Goal: Information Seeking & Learning: Learn about a topic

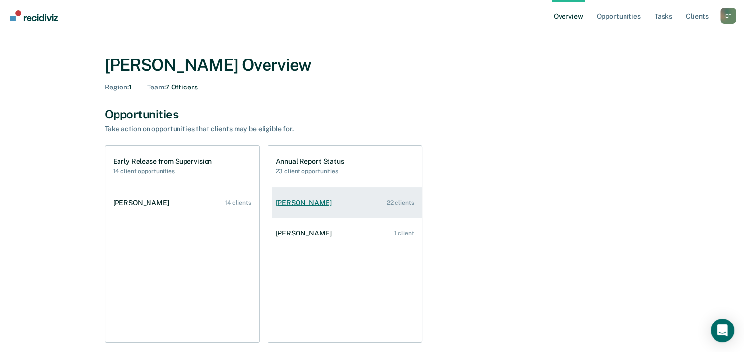
click at [290, 201] on div "[PERSON_NAME]" at bounding box center [306, 203] width 60 height 8
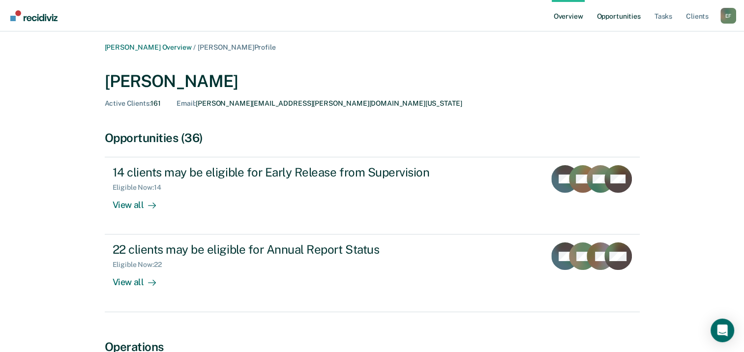
click at [373, 15] on link "Opportunities" at bounding box center [619, 15] width 48 height 31
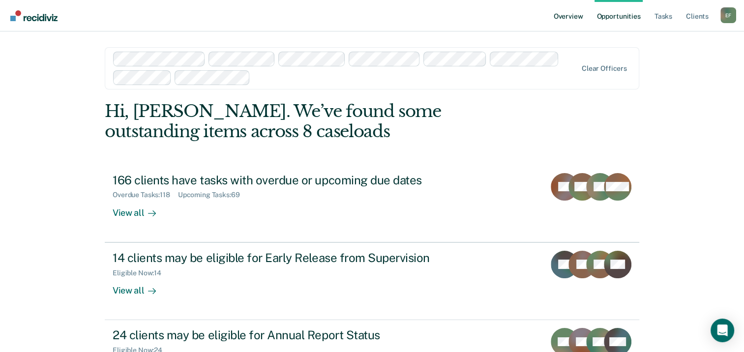
click at [373, 16] on link "Overview" at bounding box center [568, 15] width 33 height 31
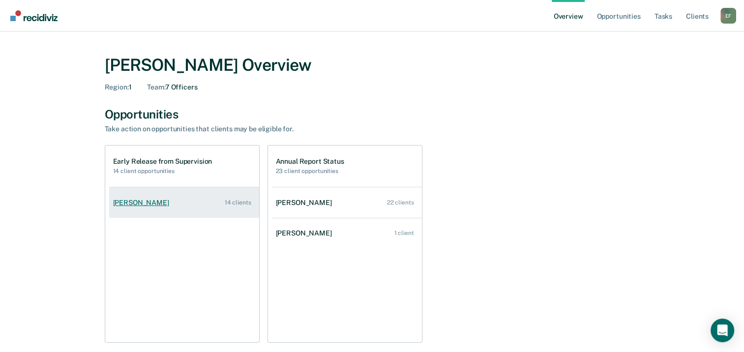
click at [157, 195] on link "[PERSON_NAME] 14 clients" at bounding box center [184, 203] width 150 height 28
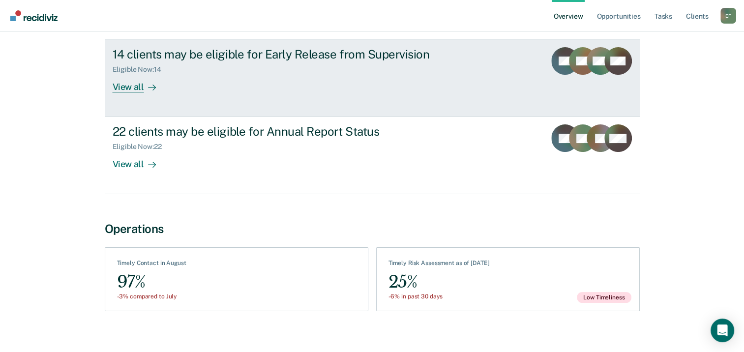
scroll to position [128, 0]
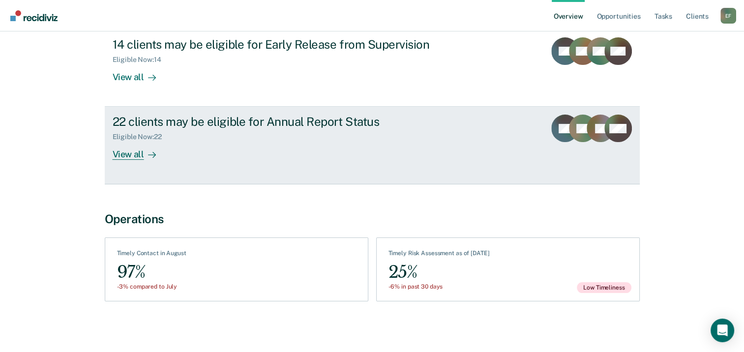
click at [135, 154] on div "View all" at bounding box center [140, 150] width 55 height 19
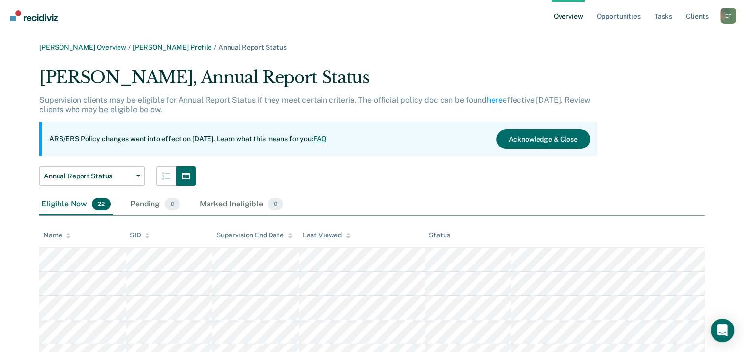
click at [373, 19] on link "Overview" at bounding box center [568, 15] width 33 height 31
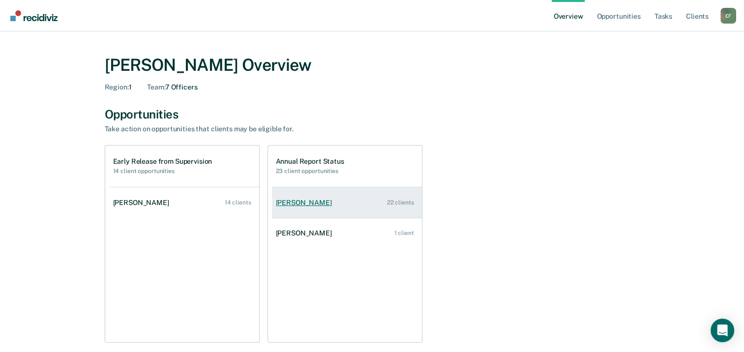
click at [296, 196] on link "[PERSON_NAME] 22 clients" at bounding box center [347, 203] width 150 height 28
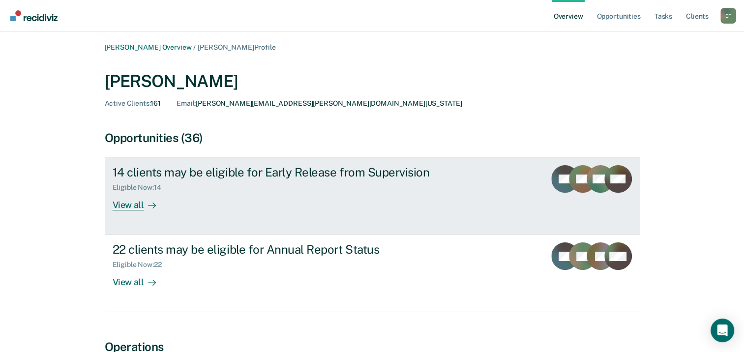
click at [128, 203] on div "View all" at bounding box center [140, 201] width 55 height 19
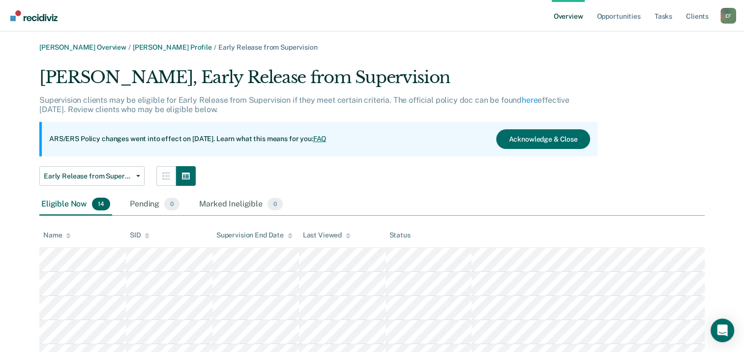
click at [373, 20] on link "Overview" at bounding box center [568, 15] width 33 height 31
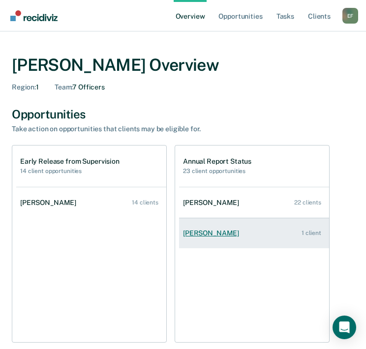
click at [198, 229] on link "[PERSON_NAME] 1 client" at bounding box center [254, 233] width 150 height 28
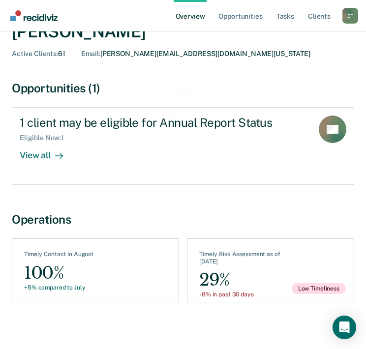
scroll to position [54, 0]
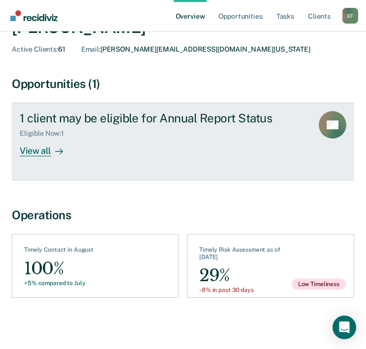
click at [33, 147] on div "View all" at bounding box center [47, 147] width 55 height 19
